Goal: Task Accomplishment & Management: Manage account settings

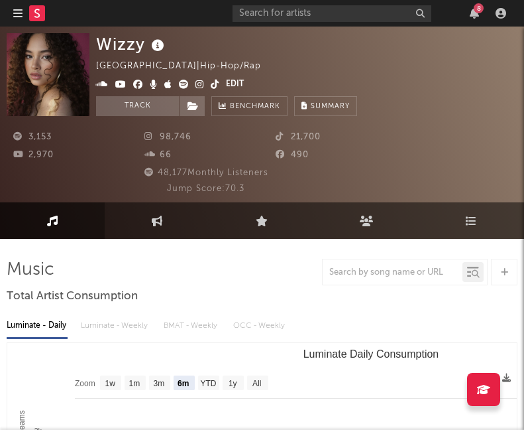
select select "6m"
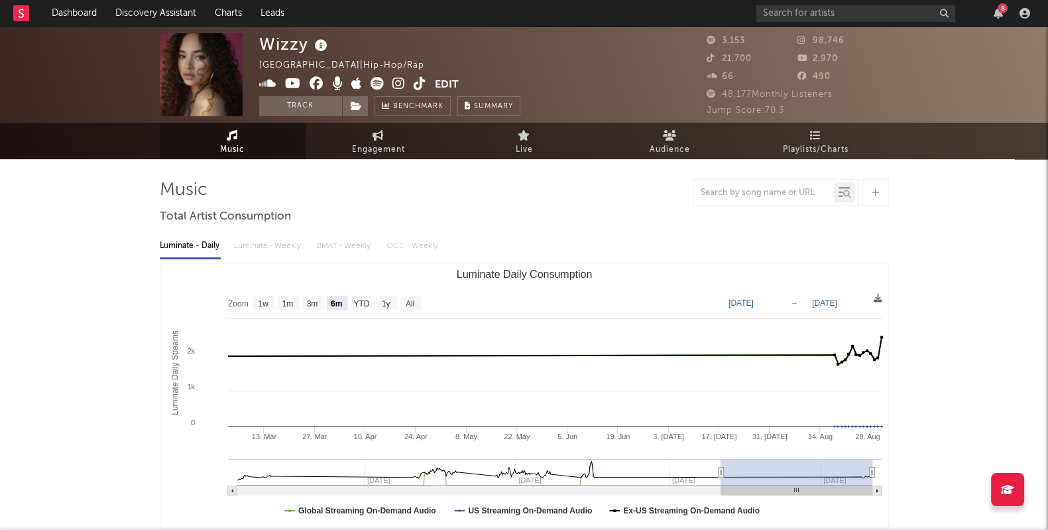
drag, startPoint x: 391, startPoint y: 82, endPoint x: 398, endPoint y: 84, distance: 6.8
click at [447, 84] on button "Edit" at bounding box center [447, 85] width 24 height 17
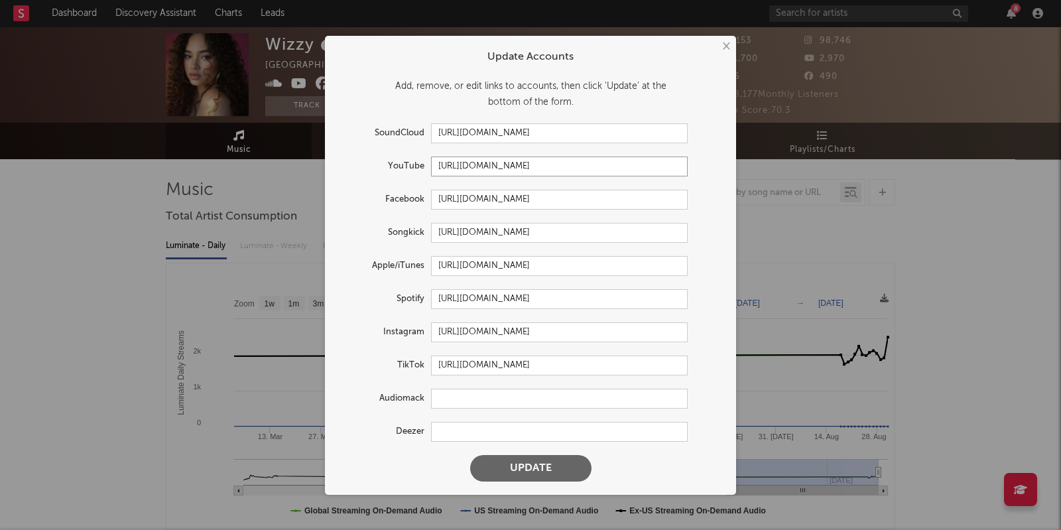
click at [524, 169] on input "[URL][DOMAIN_NAME]" at bounding box center [559, 166] width 257 height 20
paste input "[DOMAIN_NAME][URL]"
click at [524, 197] on input "[URL][DOMAIN_NAME]" at bounding box center [559, 200] width 257 height 20
click at [524, 169] on input "[URL][DOMAIN_NAME]" at bounding box center [559, 166] width 257 height 20
paste input "@wizzyofficial_/posts"
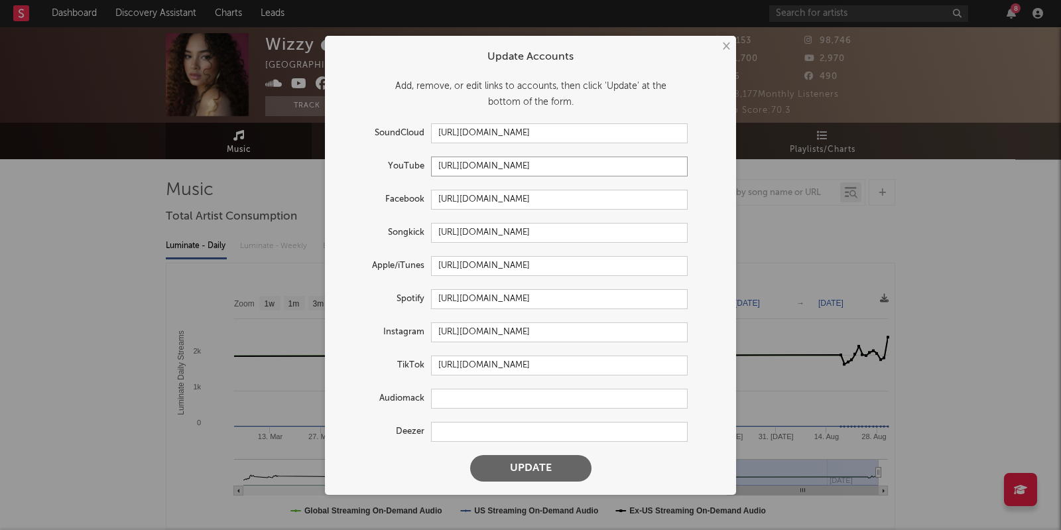
drag, startPoint x: 606, startPoint y: 165, endPoint x: 713, endPoint y: 181, distance: 107.9
click at [524, 181] on form "Update Accounts Add, remove, or edit links to accounts, then click 'Update' at …" at bounding box center [530, 264] width 398 height 445
type input "[URL][DOMAIN_NAME]"
drag, startPoint x: 618, startPoint y: 133, endPoint x: 381, endPoint y: 131, distance: 236.7
click at [381, 131] on div "SoundCloud [URL][DOMAIN_NAME]" at bounding box center [512, 133] width 349 height 20
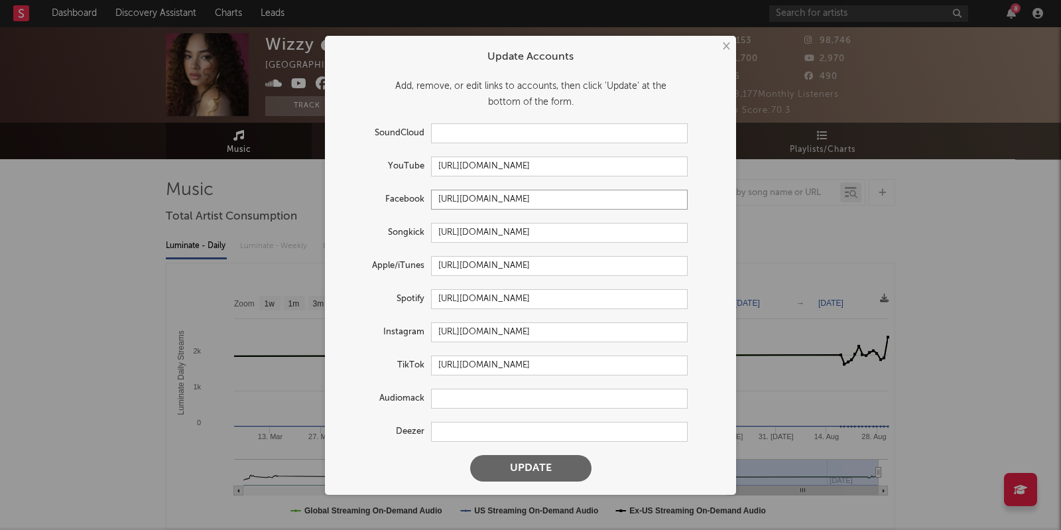
click at [524, 198] on input "[URL][DOMAIN_NAME]" at bounding box center [559, 200] width 257 height 20
paste input "zy1406"
type input "[URL][DOMAIN_NAME]"
drag, startPoint x: 656, startPoint y: 233, endPoint x: 435, endPoint y: 200, distance: 224.0
click at [442, 219] on form "Update Accounts Add, remove, or edit links to accounts, then click 'Update' at …" at bounding box center [530, 264] width 398 height 445
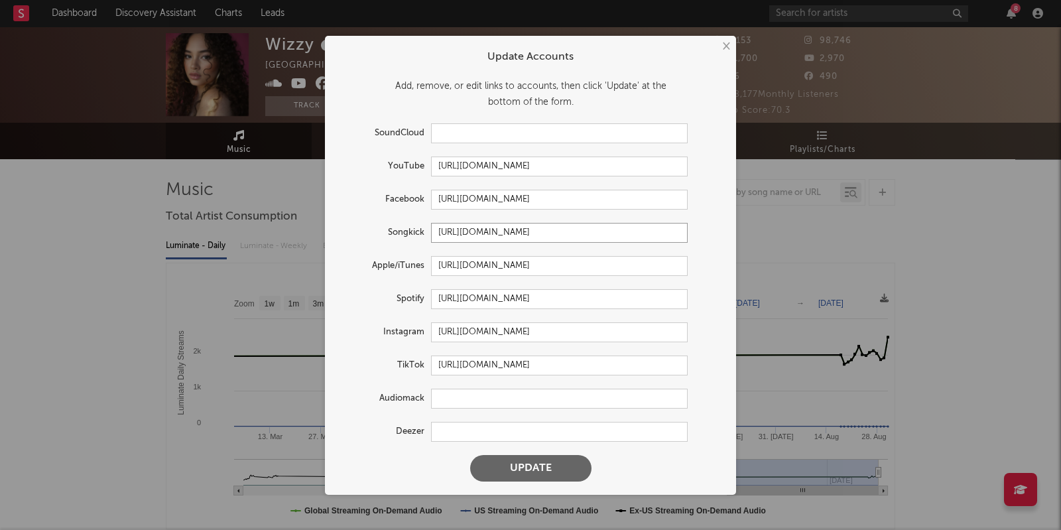
type input "h"
click at [524, 263] on input "[URL][DOMAIN_NAME]" at bounding box center [559, 266] width 257 height 20
paste input "187850624"
type input "[URL][DOMAIN_NAME]"
click at [524, 300] on input "[URL][DOMAIN_NAME]" at bounding box center [559, 299] width 257 height 20
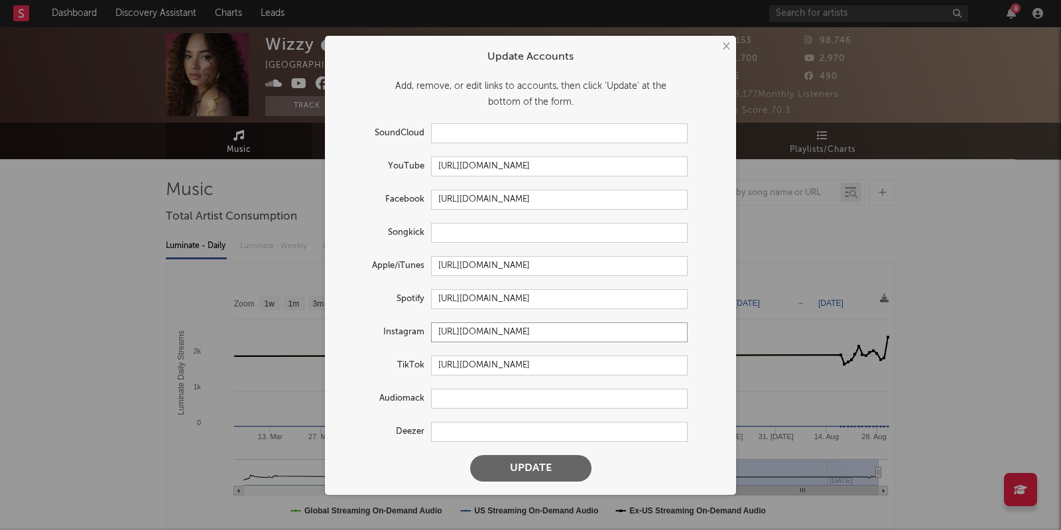
click at [524, 336] on input "[URL][DOMAIN_NAME]" at bounding box center [559, 332] width 257 height 20
click at [524, 375] on input "[URL][DOMAIN_NAME]" at bounding box center [559, 365] width 257 height 20
paste input "@wizzyofficial_"
type input "[URL][DOMAIN_NAME]"
click at [498, 141] on input "text" at bounding box center [559, 133] width 257 height 20
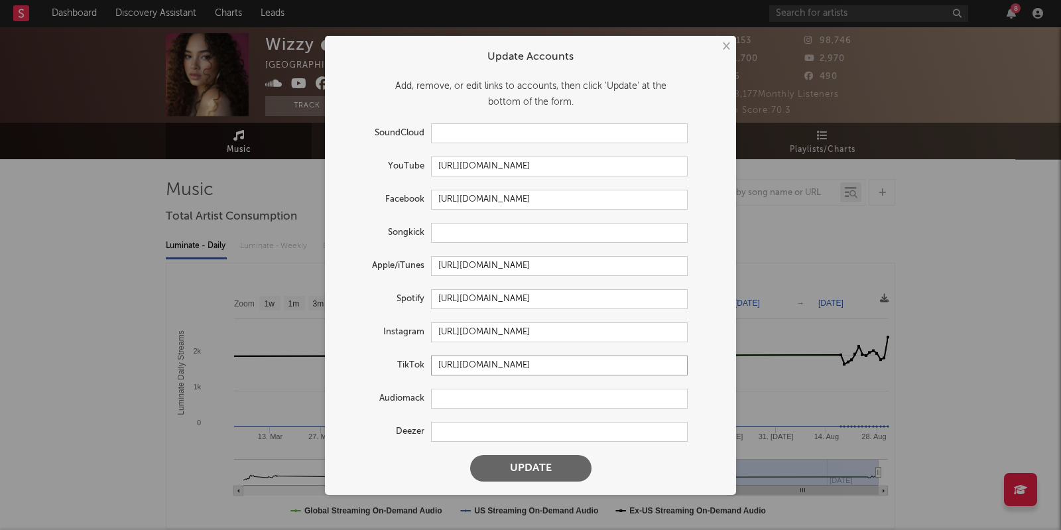
click at [524, 370] on input "[URL][DOMAIN_NAME]" at bounding box center [559, 365] width 257 height 20
click at [524, 429] on button "Update" at bounding box center [530, 468] width 121 height 27
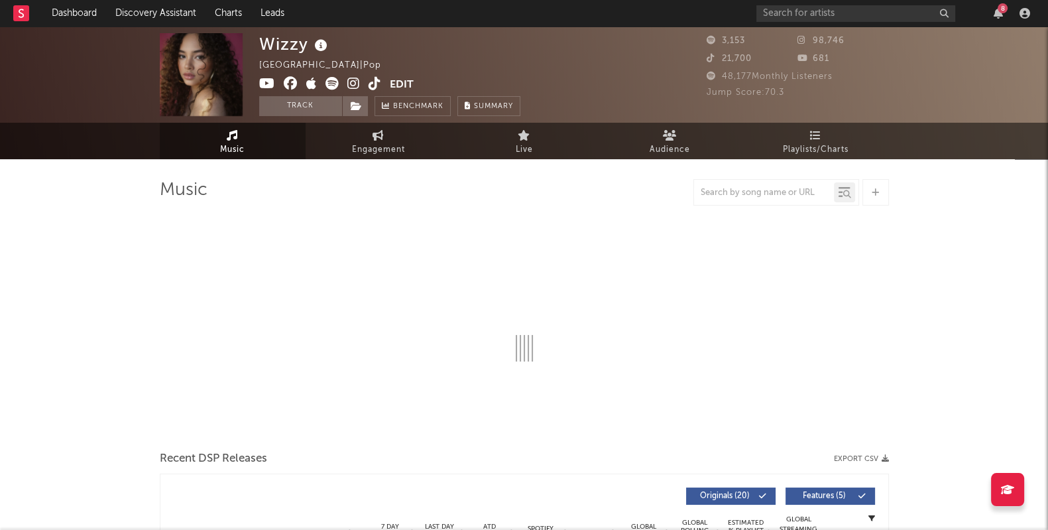
select select "6m"
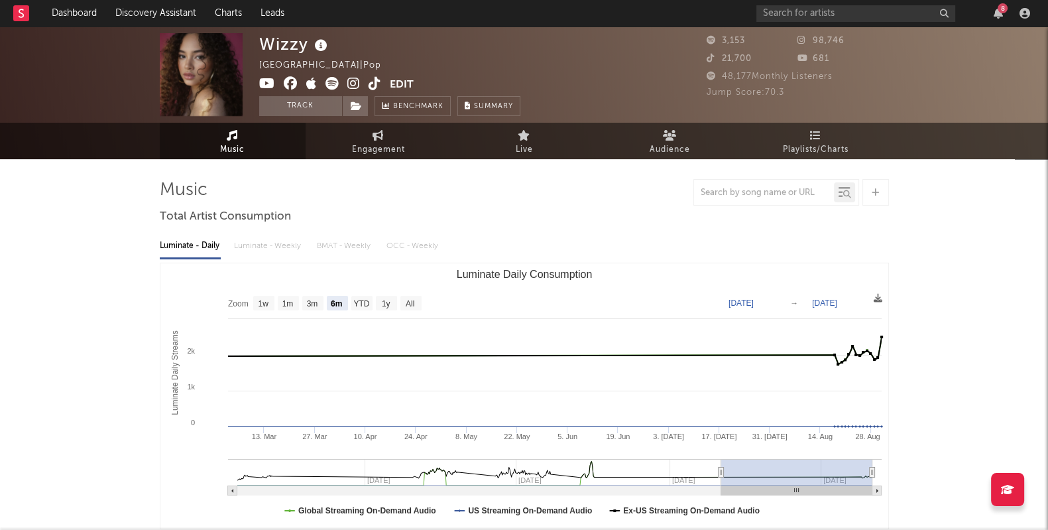
click at [524, 4] on div "8" at bounding box center [895, 13] width 278 height 27
click at [524, 16] on input "text" at bounding box center [855, 13] width 199 height 17
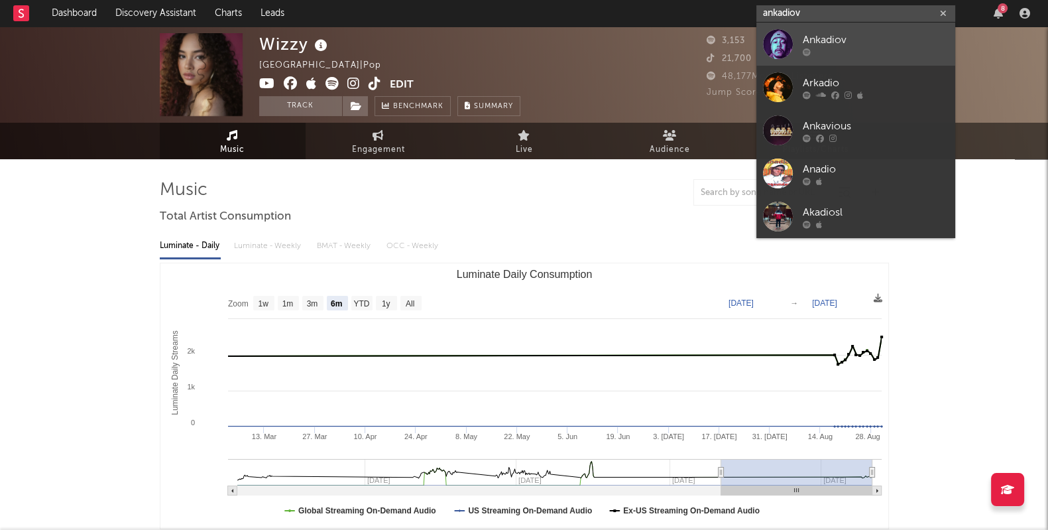
type input "ankadiov"
click at [524, 34] on div "Ankadiov" at bounding box center [876, 40] width 146 height 16
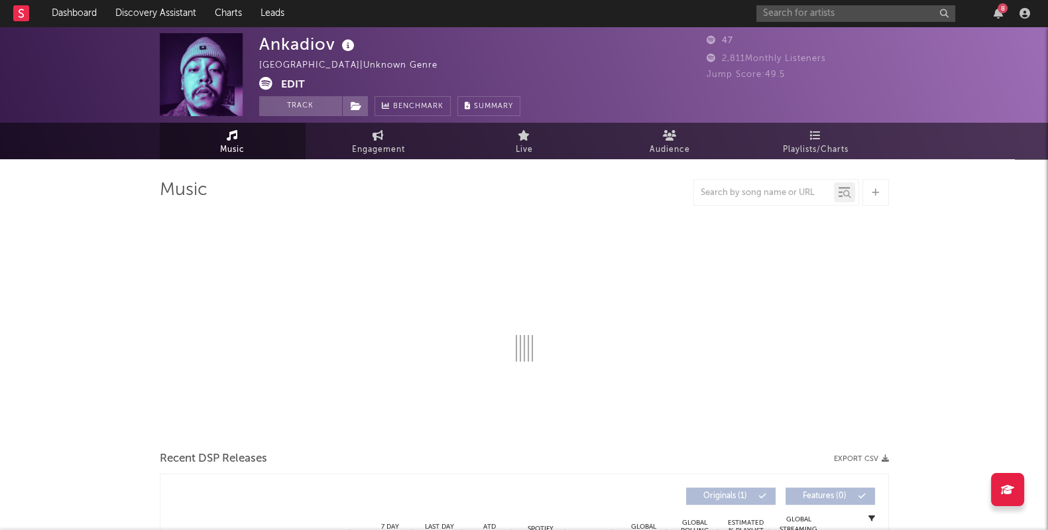
select select "1w"
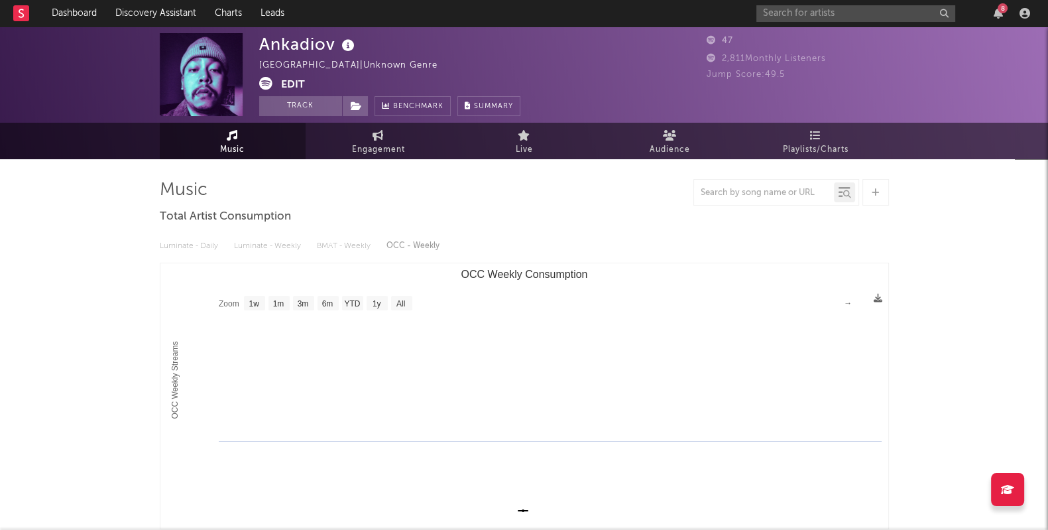
click at [294, 83] on button "Edit" at bounding box center [293, 85] width 24 height 17
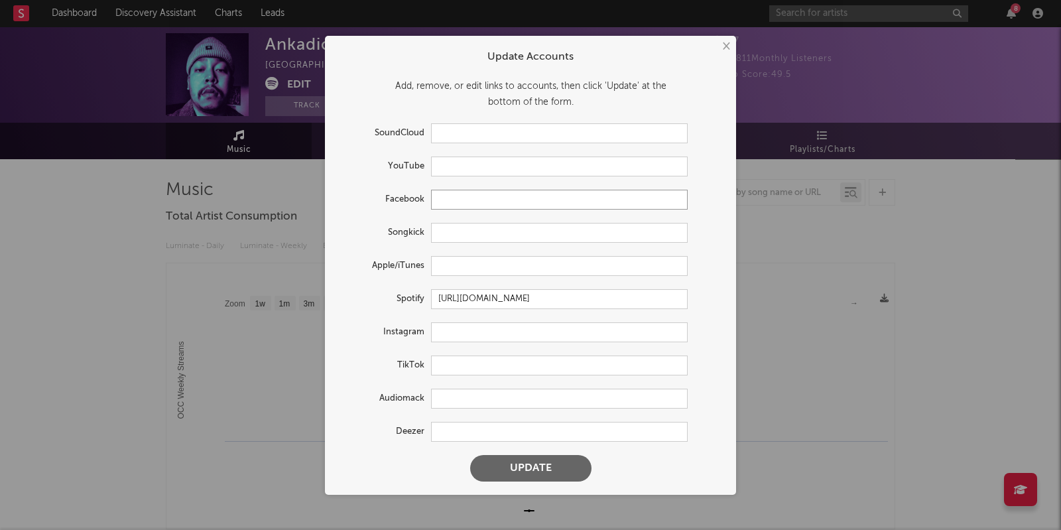
click at [473, 194] on input "text" at bounding box center [559, 200] width 257 height 20
paste input "[URL][DOMAIN_NAME][DOMAIN_NAME][PERSON_NAME]"
type input "[URL][DOMAIN_NAME][DOMAIN_NAME][PERSON_NAME]"
click at [506, 166] on input "text" at bounding box center [559, 166] width 257 height 20
paste input "[URL][DOMAIN_NAME]"
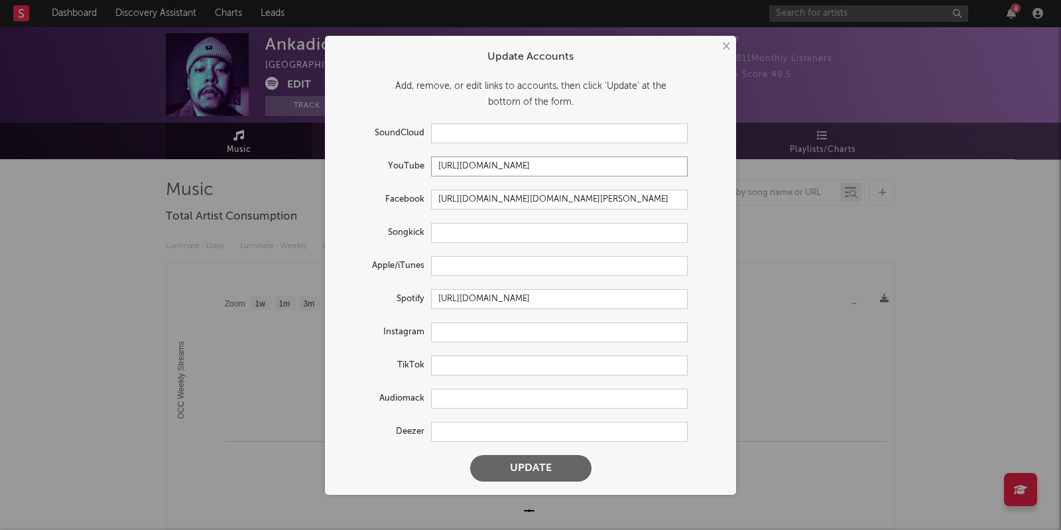
type input "[URL][DOMAIN_NAME]"
click at [495, 333] on input "text" at bounding box center [559, 332] width 257 height 20
paste input "[URL][DOMAIN_NAME]"
type input "[URL][DOMAIN_NAME]"
click at [493, 232] on input "text" at bounding box center [559, 233] width 257 height 20
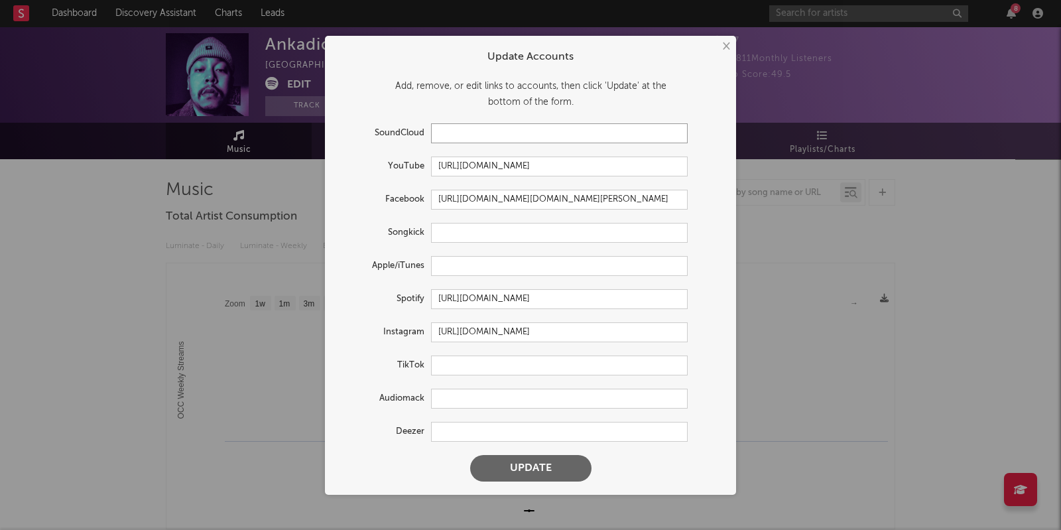
click at [489, 137] on input "text" at bounding box center [559, 133] width 257 height 20
paste input "[URL][DOMAIN_NAME]"
type input "[URL][DOMAIN_NAME]"
click at [508, 265] on input "text" at bounding box center [559, 266] width 257 height 20
paste input "[URL][DOMAIN_NAME]"
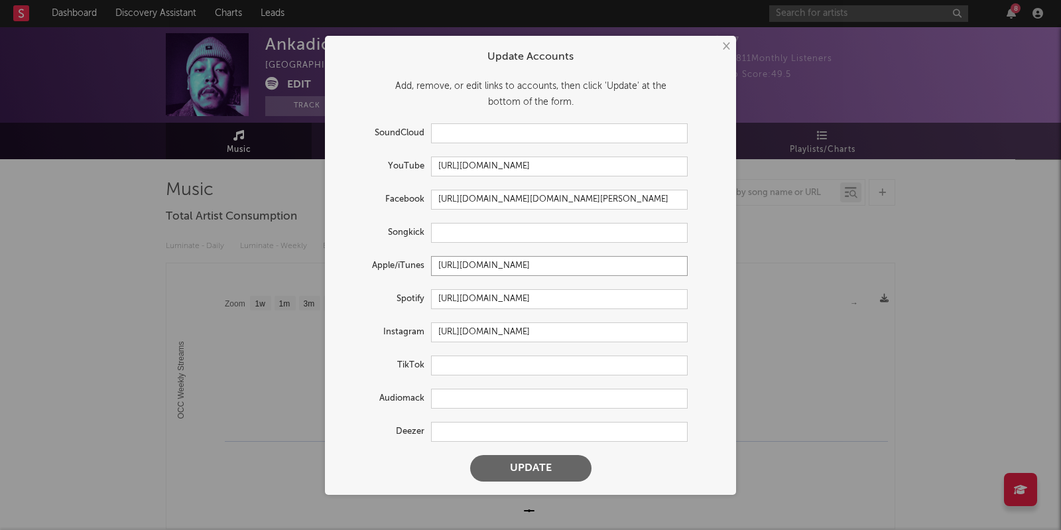
type input "[URL][DOMAIN_NAME]"
click at [524, 368] on input "text" at bounding box center [559, 365] width 257 height 20
click at [524, 429] on button "Update" at bounding box center [530, 468] width 121 height 27
click at [524, 270] on input "[URL][DOMAIN_NAME]" at bounding box center [559, 266] width 257 height 20
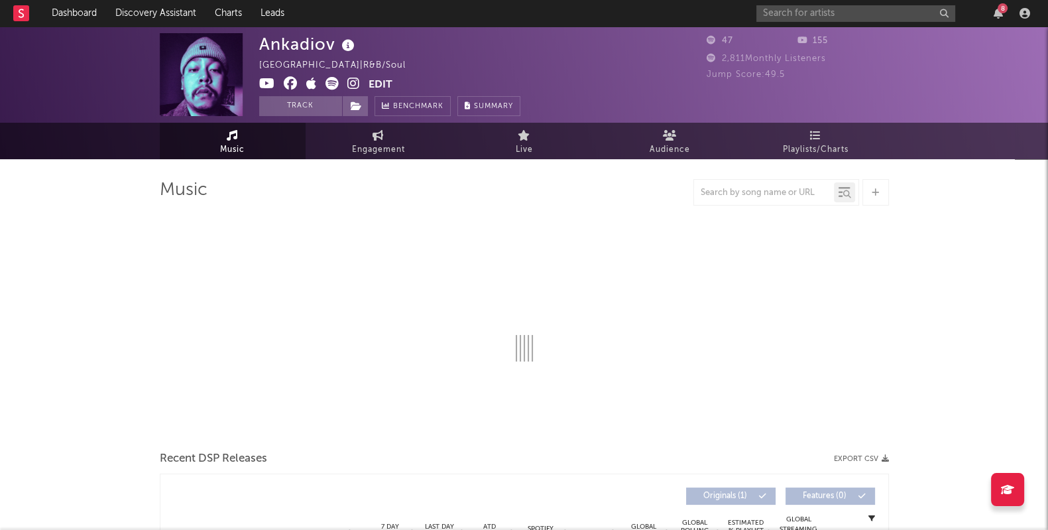
select select "1w"
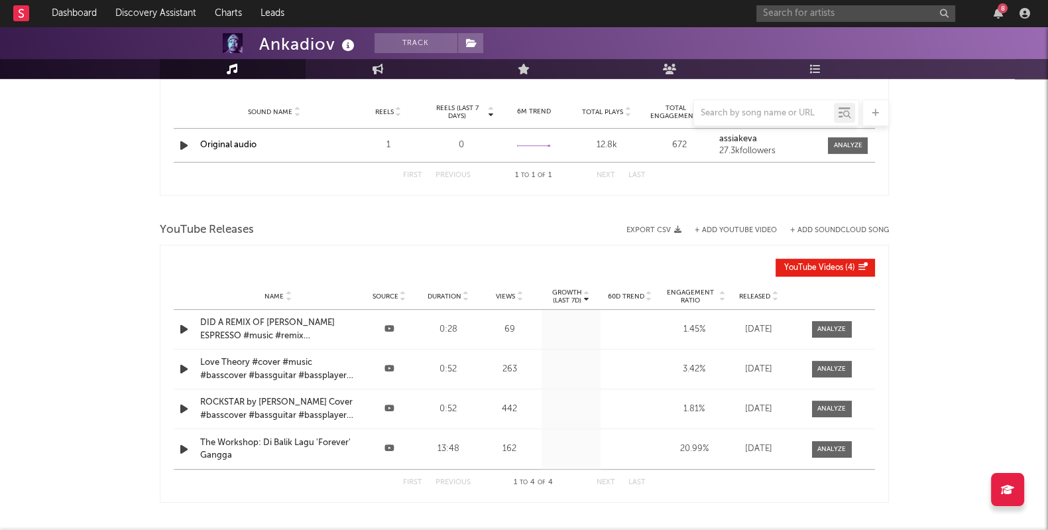
scroll to position [794, 0]
